Goal: Information Seeking & Learning: Compare options

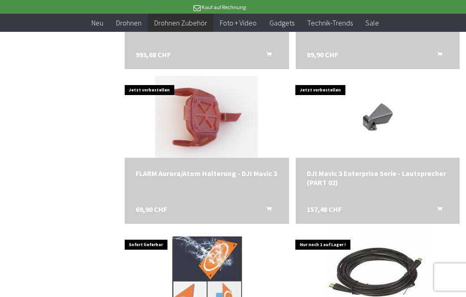
scroll to position [906, 0]
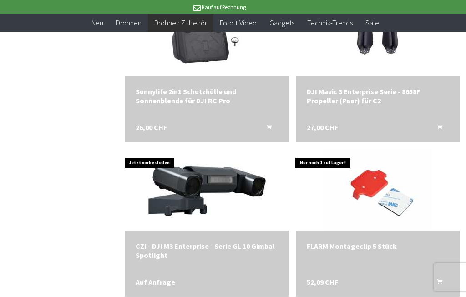
scroll to position [1607, 0]
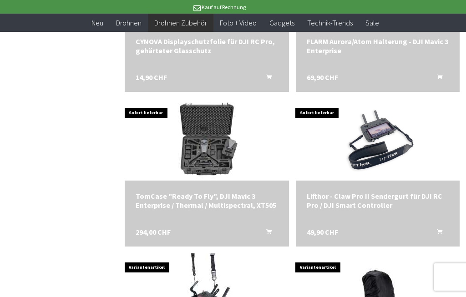
scroll to position [2429, 0]
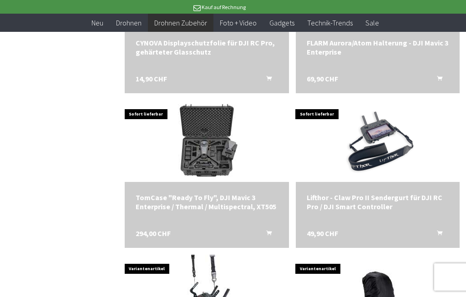
click at [210, 163] on img at bounding box center [206, 141] width 123 height 82
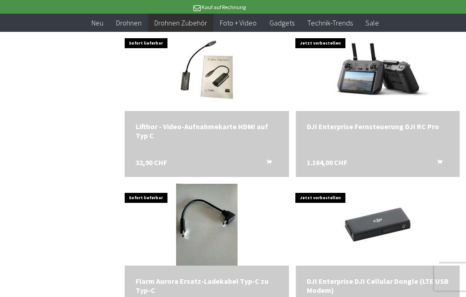
scroll to position [2811, 0]
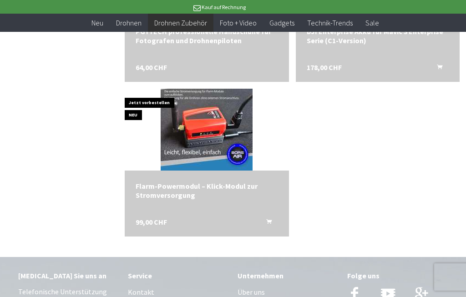
scroll to position [3371, 0]
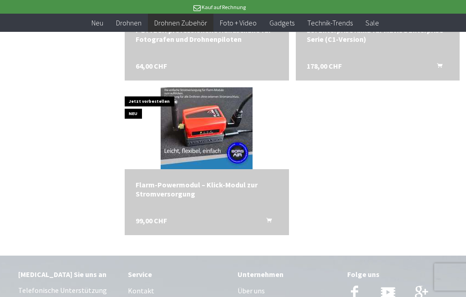
click at [215, 158] on img at bounding box center [207, 128] width 92 height 82
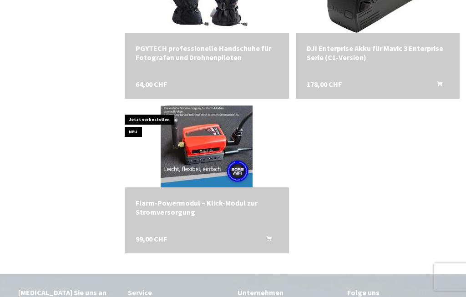
scroll to position [3405, 0]
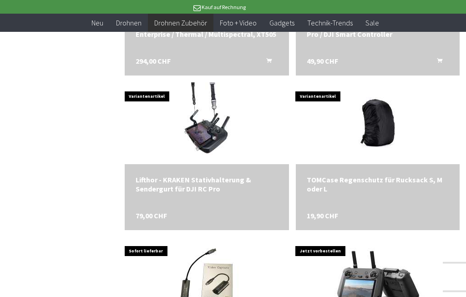
scroll to position [2601, 0]
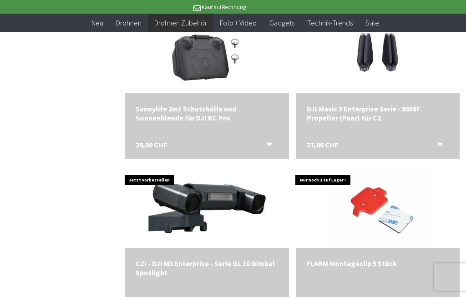
scroll to position [1591, 0]
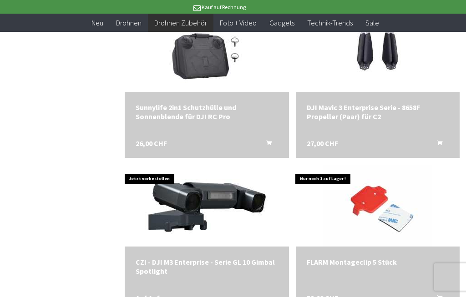
click at [233, 263] on div "CZI - DJI M3 Enterprise - Serie GL 10 Gimbal Spotlight" at bounding box center [207, 267] width 142 height 18
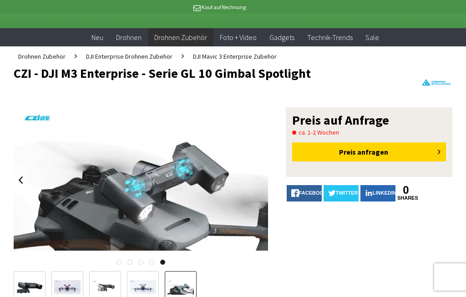
click at [349, 151] on div "Preis anfragen" at bounding box center [369, 151] width 154 height 19
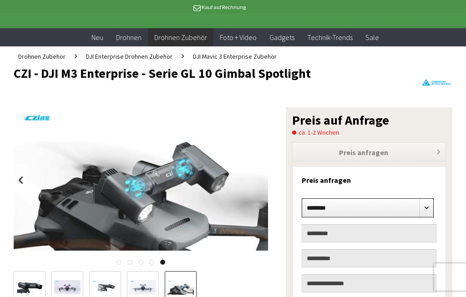
click at [356, 206] on select "******** **** **** *******" at bounding box center [368, 207] width 132 height 19
select select "*"
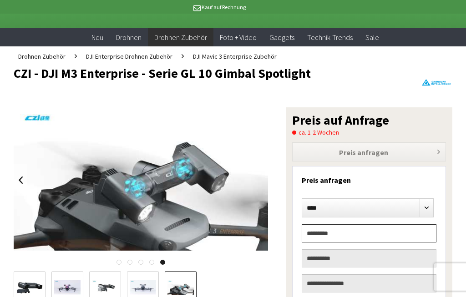
click at [348, 233] on input "text" at bounding box center [369, 233] width 135 height 18
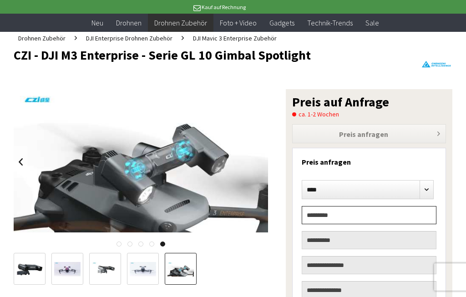
scroll to position [37, 0]
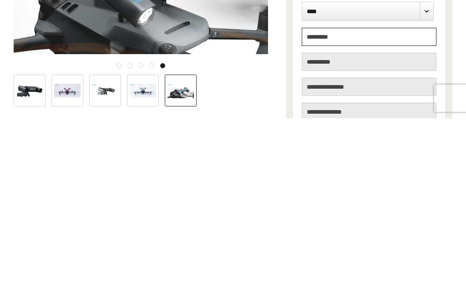
type input "*******"
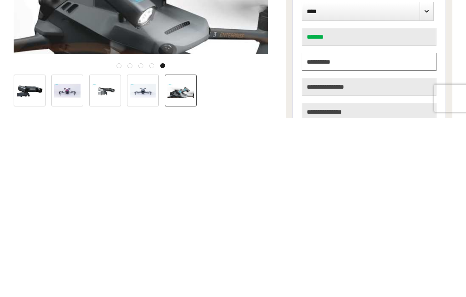
type input "******"
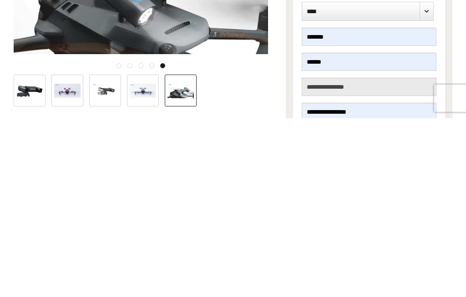
scroll to position [216, 0]
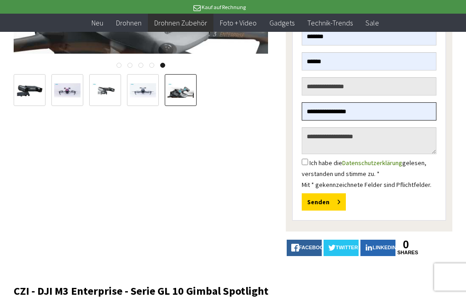
click at [400, 112] on input "**********" at bounding box center [369, 111] width 135 height 18
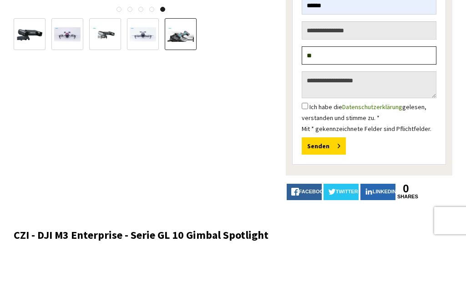
type input "*"
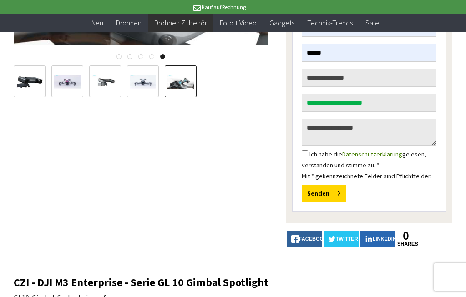
scroll to position [226, 0]
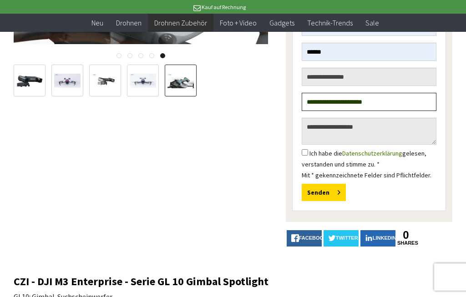
type input "**********"
click at [326, 191] on button "Senden" at bounding box center [324, 192] width 44 height 17
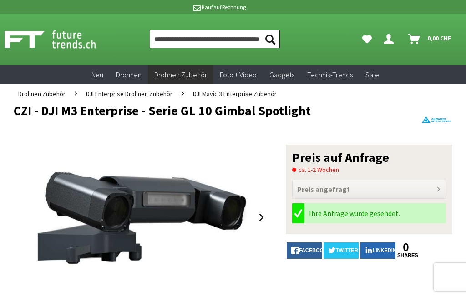
click at [234, 38] on input "Produkt, Marke, Kategorie, EAN, Artikelnummer…" at bounding box center [215, 39] width 131 height 18
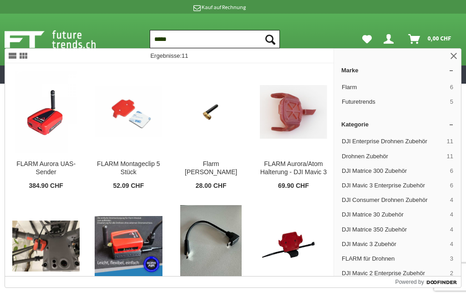
type input "*****"
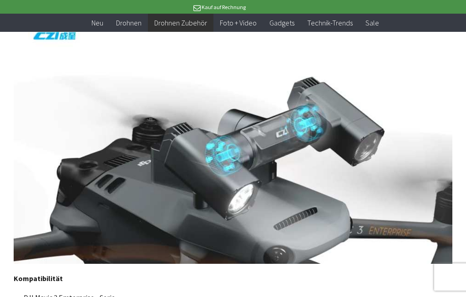
scroll to position [779, 0]
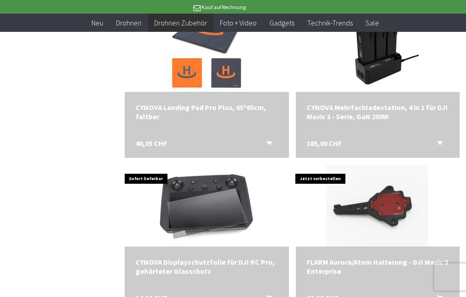
scroll to position [1307, 0]
click at [301, 90] on span at bounding box center [378, 51] width 164 height 82
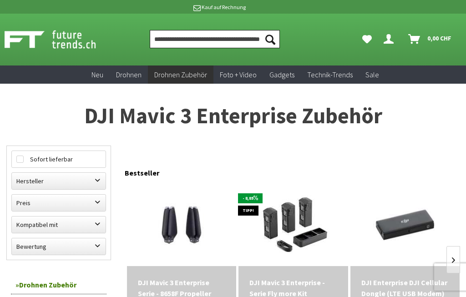
click at [220, 37] on input "Produkt, Marke, Kategorie, EAN, Artikelnummer…" at bounding box center [215, 39] width 131 height 18
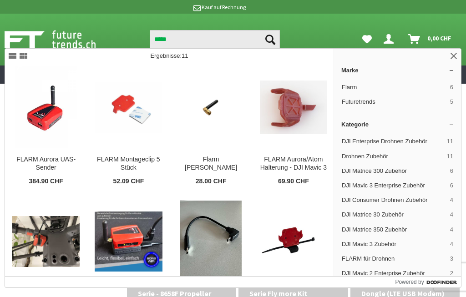
scroll to position [5, 0]
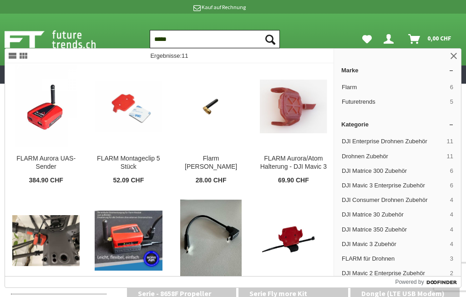
click at [215, 35] on input "*****" at bounding box center [215, 39] width 131 height 18
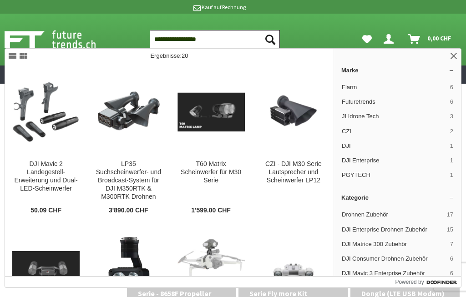
click at [242, 38] on input "**********" at bounding box center [215, 39] width 131 height 18
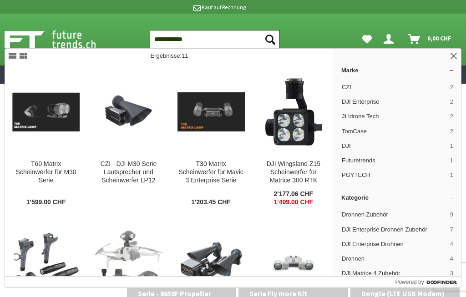
type input "**********"
click at [270, 39] on button "Suchen" at bounding box center [270, 39] width 19 height 18
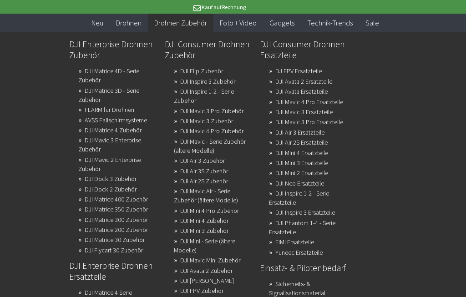
scroll to position [221, 0]
click at [141, 148] on link "DJI Mavic 3 Enterprise Zubehör" at bounding box center [109, 145] width 63 height 22
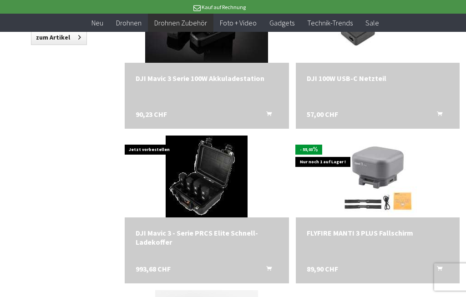
scroll to position [696, 0]
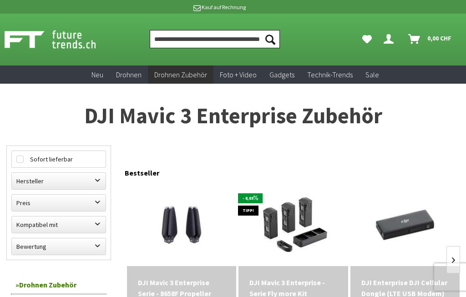
click at [243, 38] on input "Produkt, Marke, Kategorie, EAN, Artikelnummer…" at bounding box center [215, 39] width 131 height 18
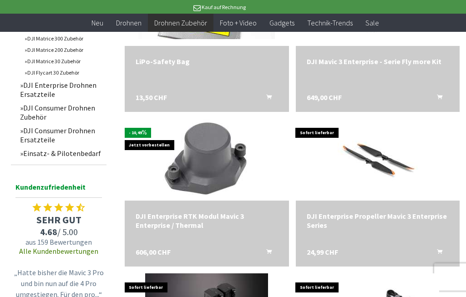
scroll to position [399, 0]
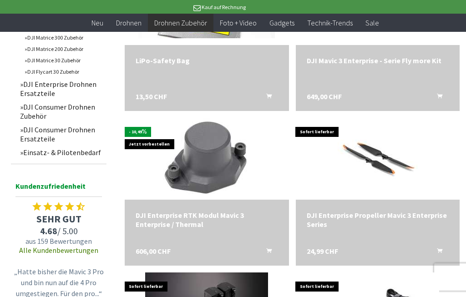
type input "**********"
click at [220, 215] on div "DJI Enterprise RTK Modul Mavic 3 Enterprise / Thermal" at bounding box center [207, 220] width 142 height 18
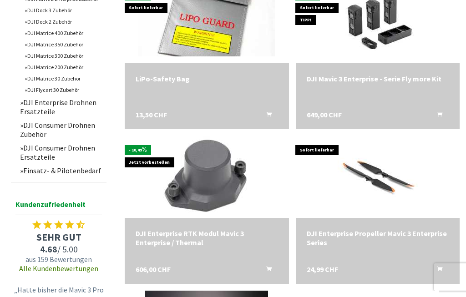
scroll to position [433, 0]
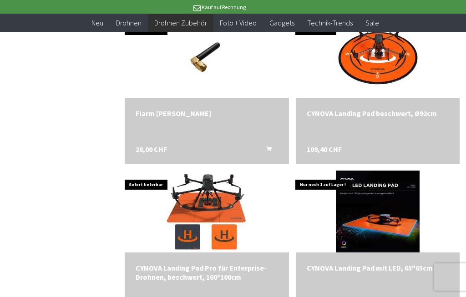
scroll to position [1895, 0]
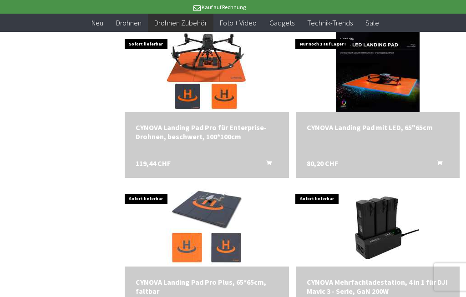
scroll to position [2034, 0]
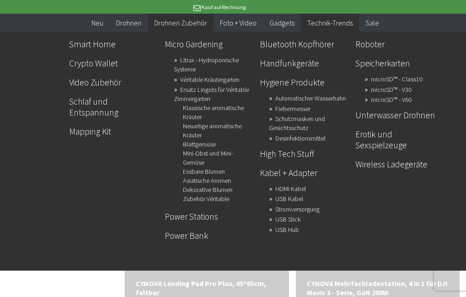
click at [306, 183] on link "HDMI Kabel" at bounding box center [290, 189] width 31 height 13
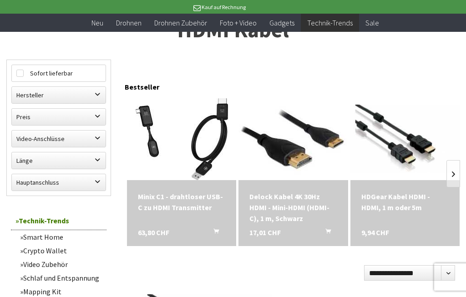
scroll to position [67, 0]
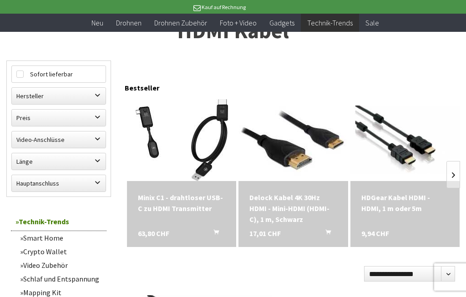
click at [99, 136] on label "Video-Anschlüsse" at bounding box center [59, 140] width 94 height 16
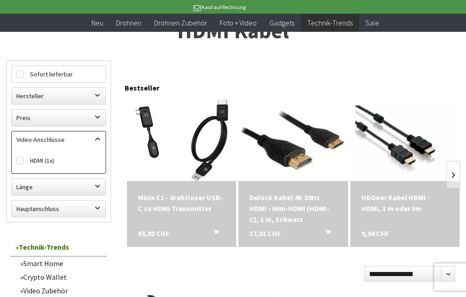
click at [44, 161] on label "HDMI (1x)" at bounding box center [58, 161] width 85 height 12
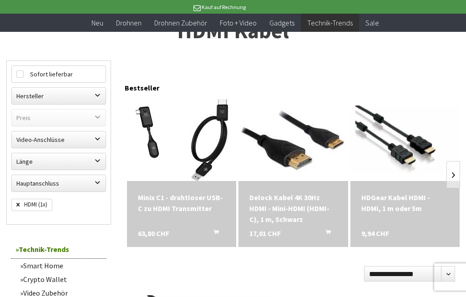
click at [102, 158] on label "Länge" at bounding box center [59, 161] width 94 height 16
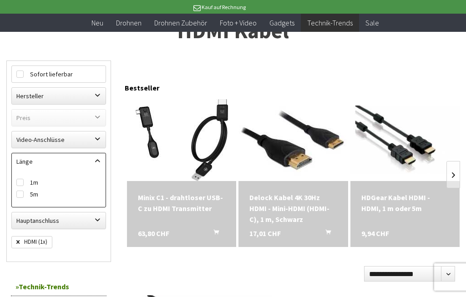
click at [131, 164] on span at bounding box center [181, 140] width 109 height 82
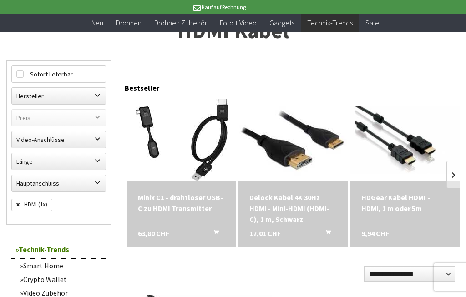
click at [99, 137] on label "Video-Anschlüsse" at bounding box center [59, 140] width 94 height 16
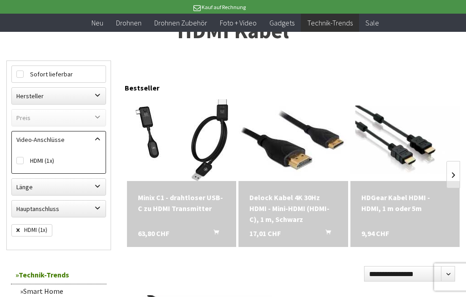
click at [81, 163] on label "HDMI (1x)" at bounding box center [58, 161] width 85 height 12
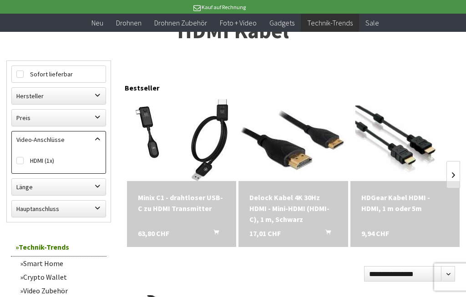
click at [87, 160] on label "HDMI (1x)" at bounding box center [58, 161] width 85 height 12
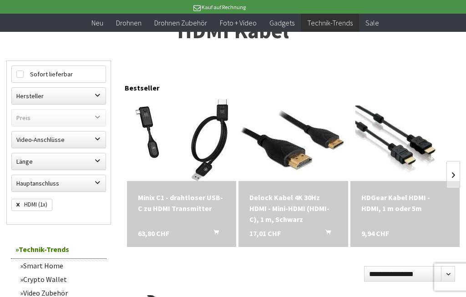
click at [100, 183] on label "Hauptanschluss" at bounding box center [59, 183] width 94 height 16
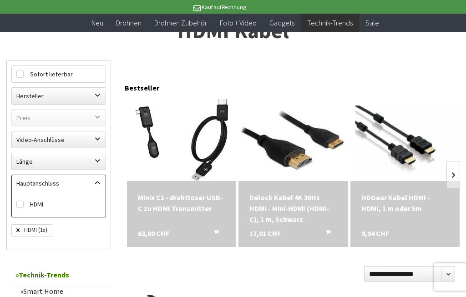
click at [46, 205] on label "HDMI" at bounding box center [58, 204] width 85 height 12
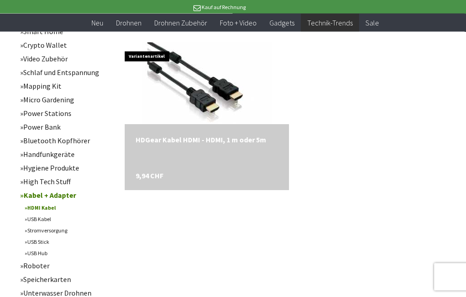
scroll to position [315, 0]
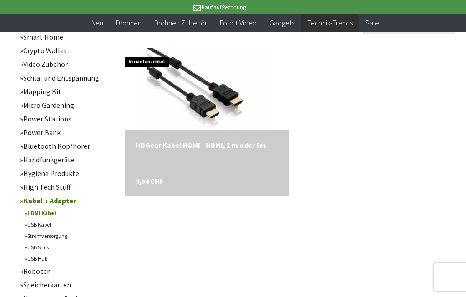
click at [56, 164] on link "Handfunkgeräte" at bounding box center [60, 160] width 91 height 14
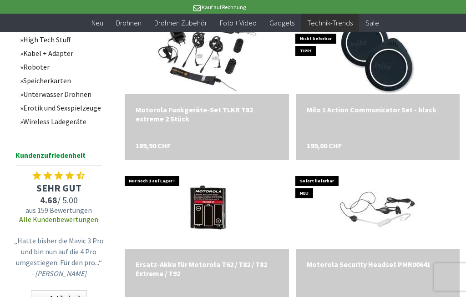
scroll to position [340, 0]
